Goal: Task Accomplishment & Management: Manage account settings

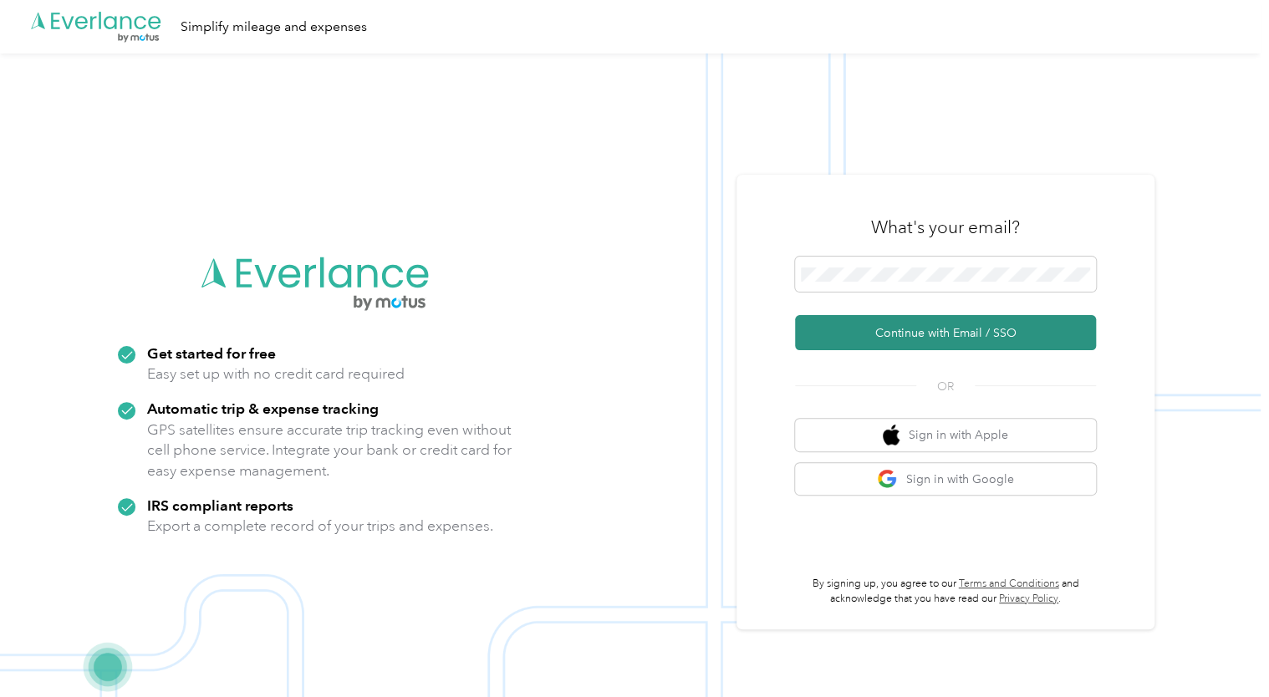
click at [876, 334] on button "Continue with Email / SSO" at bounding box center [945, 332] width 301 height 35
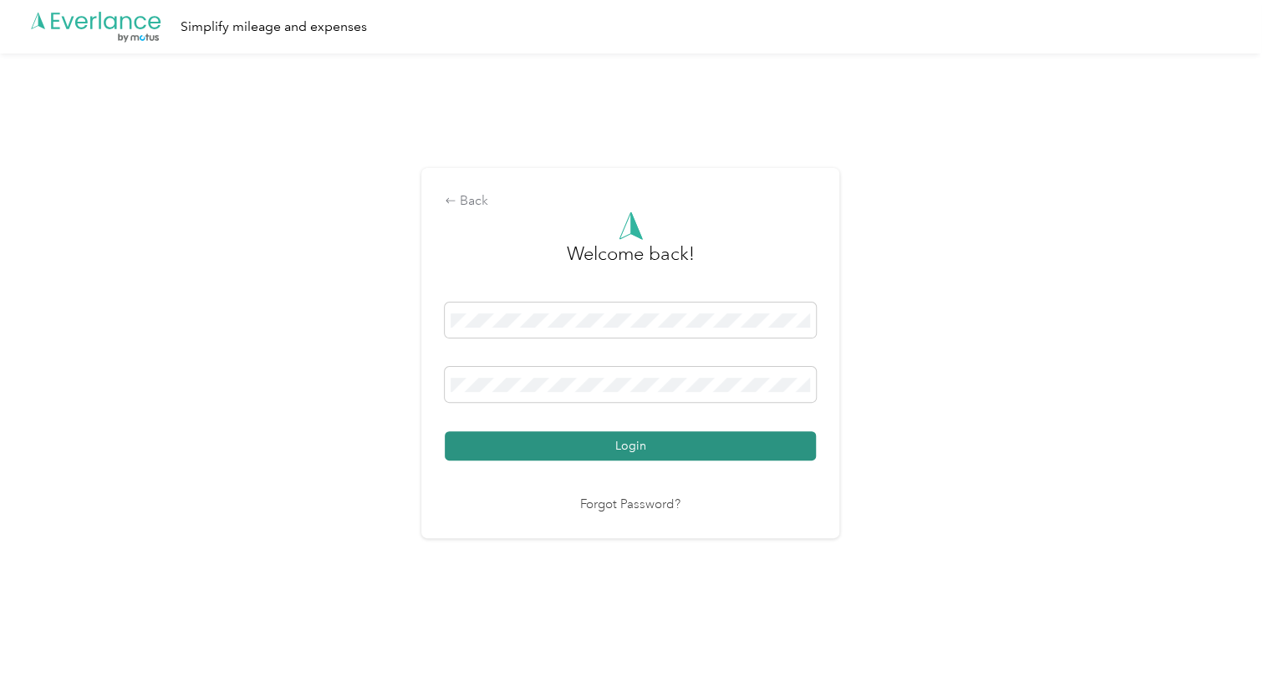
click at [645, 444] on button "Login" at bounding box center [630, 445] width 371 height 29
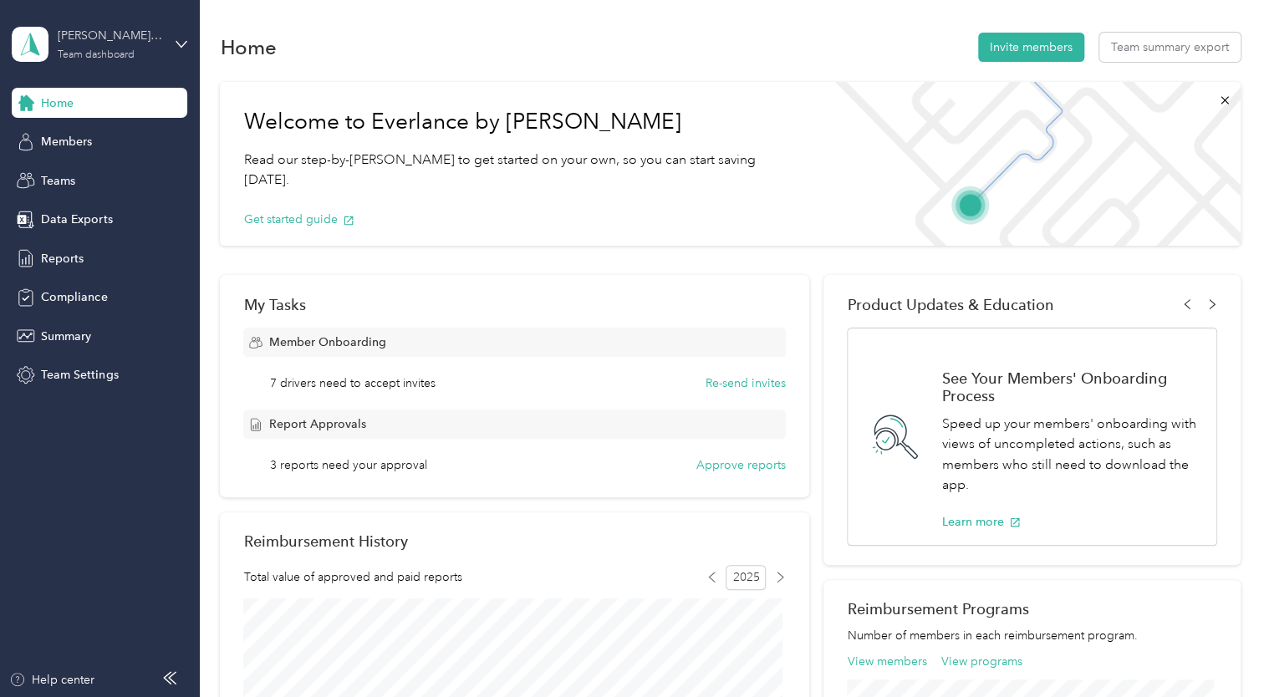
click at [129, 37] on div "[PERSON_NAME]'s Team" at bounding box center [110, 36] width 104 height 18
click at [79, 146] on div "Team dashboard Personal dashboard Log out" at bounding box center [188, 175] width 329 height 105
click at [67, 247] on div "Reports" at bounding box center [100, 258] width 176 height 30
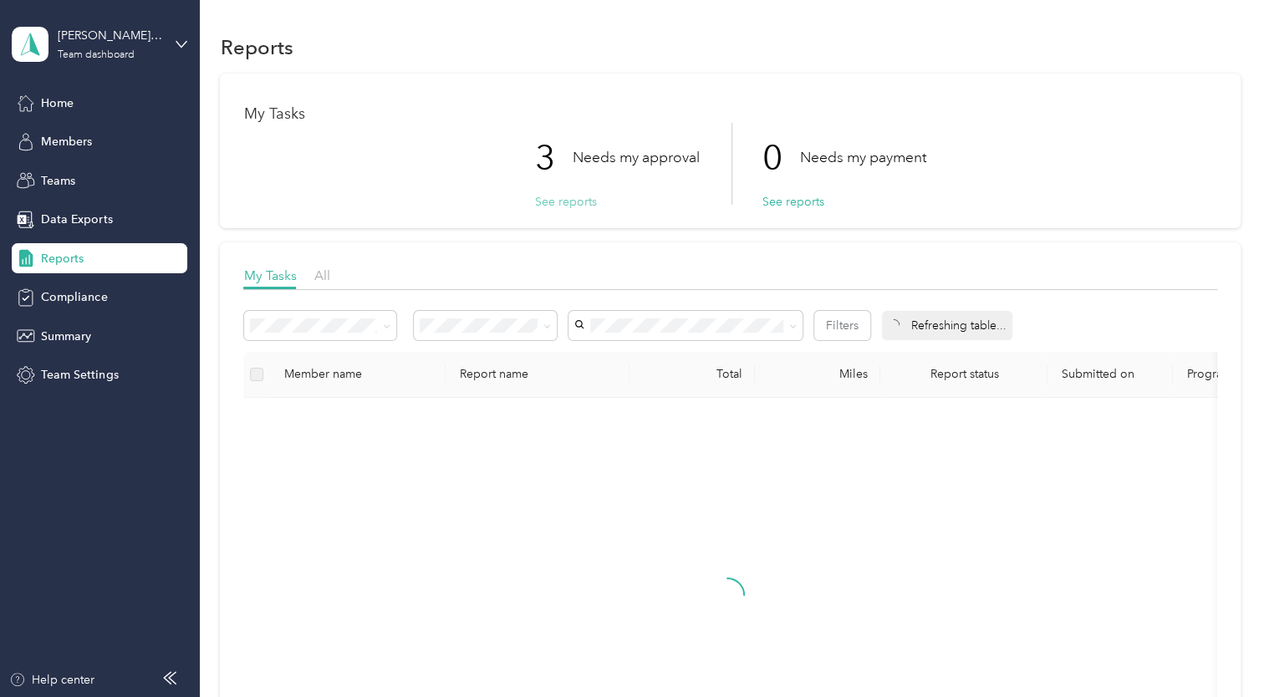
click at [568, 209] on button "See reports" at bounding box center [565, 202] width 62 height 18
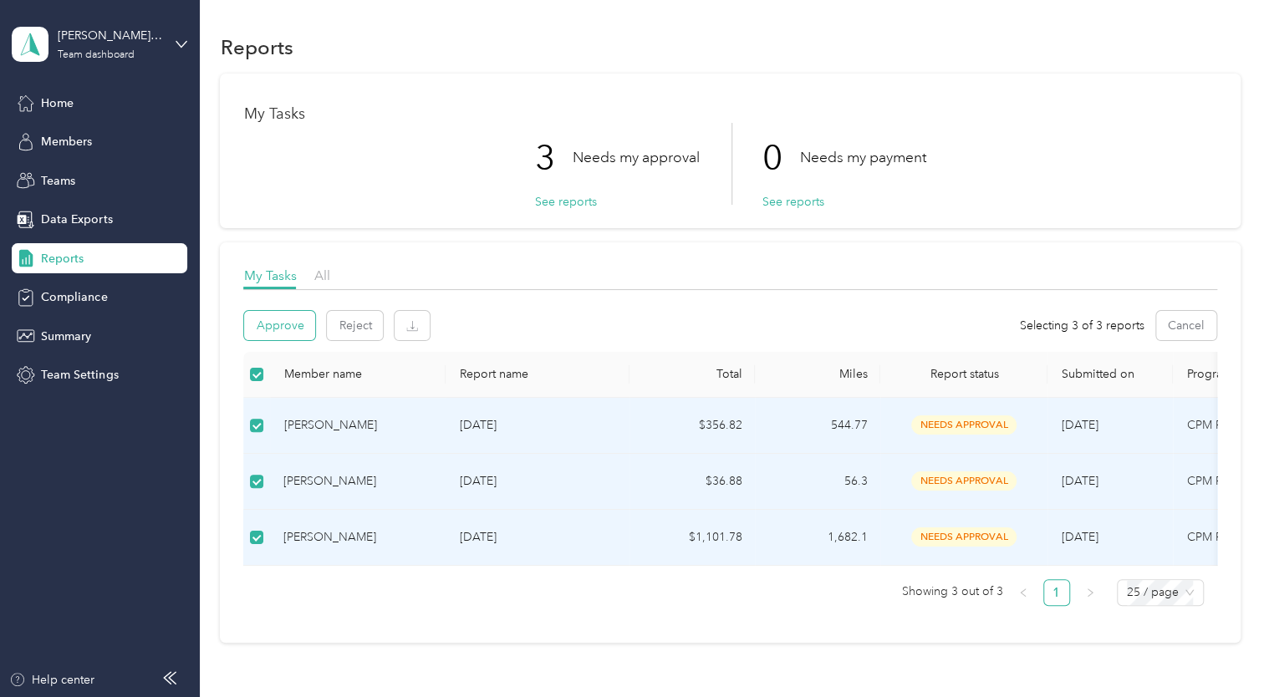
click at [299, 330] on button "Approve" at bounding box center [279, 325] width 71 height 29
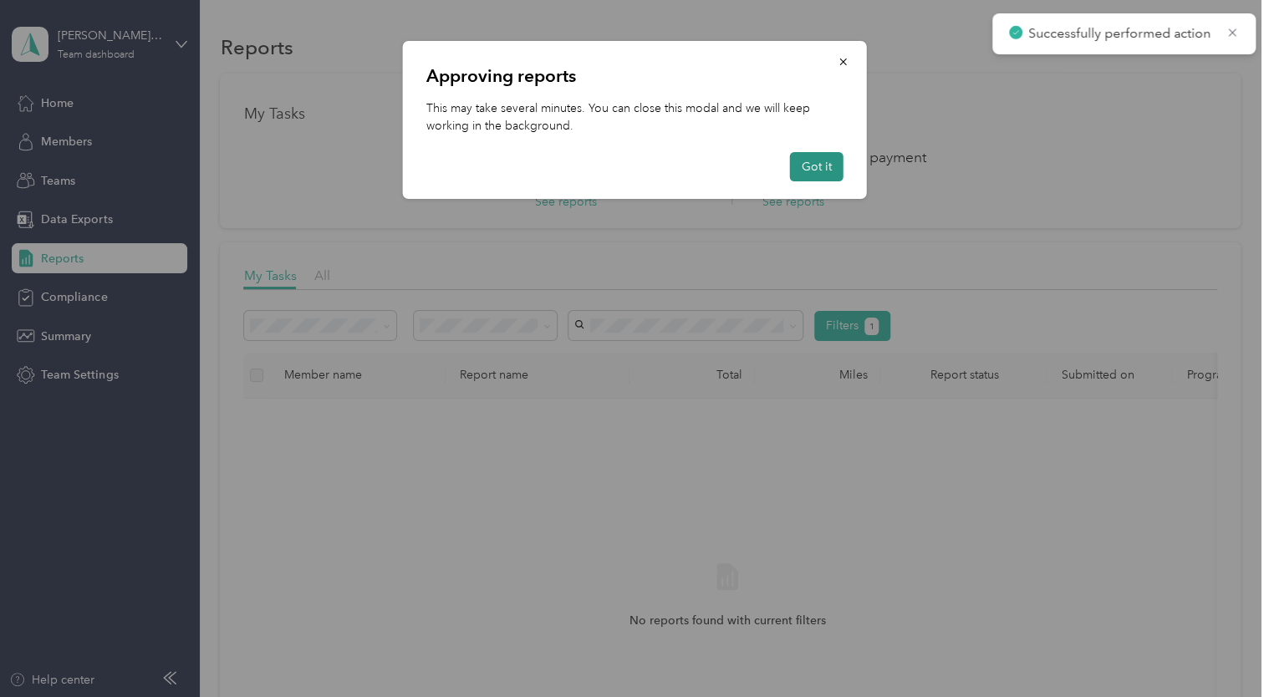
click at [818, 180] on button "Got it" at bounding box center [817, 166] width 54 height 29
